Goal: Information Seeking & Learning: Learn about a topic

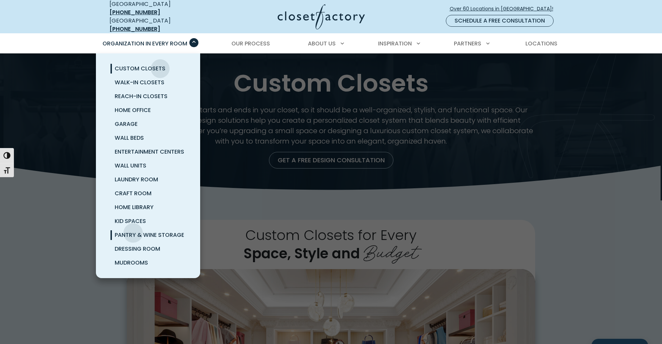
click at [133, 231] on span "Pantry & Wine Storage" at bounding box center [149, 235] width 69 height 8
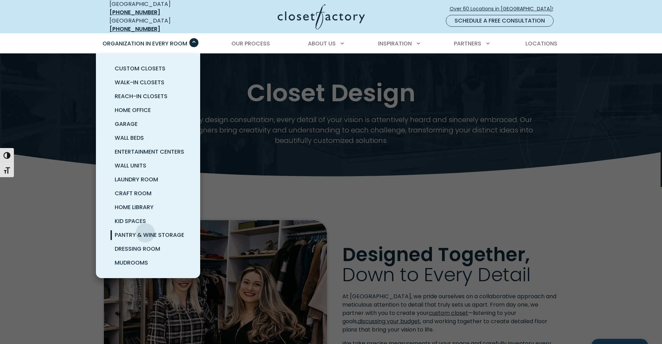
click at [145, 231] on span "Pantry & Wine Storage" at bounding box center [149, 235] width 69 height 8
